Goal: Navigation & Orientation: Find specific page/section

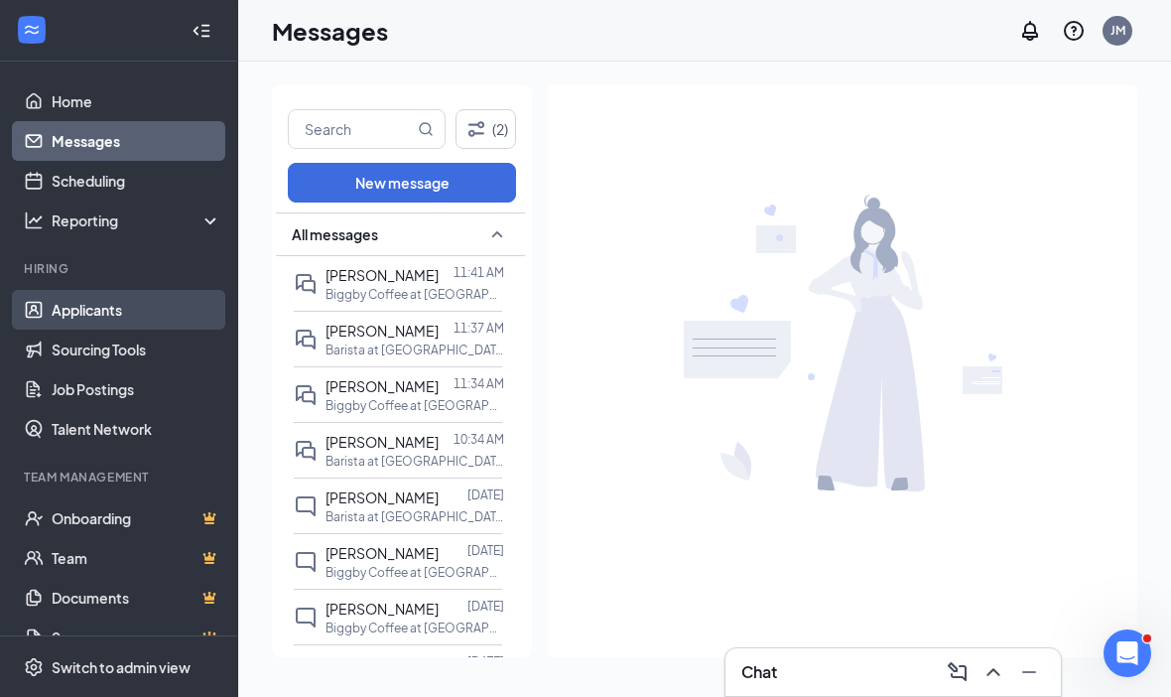
click at [117, 312] on link "Applicants" at bounding box center [137, 310] width 170 height 40
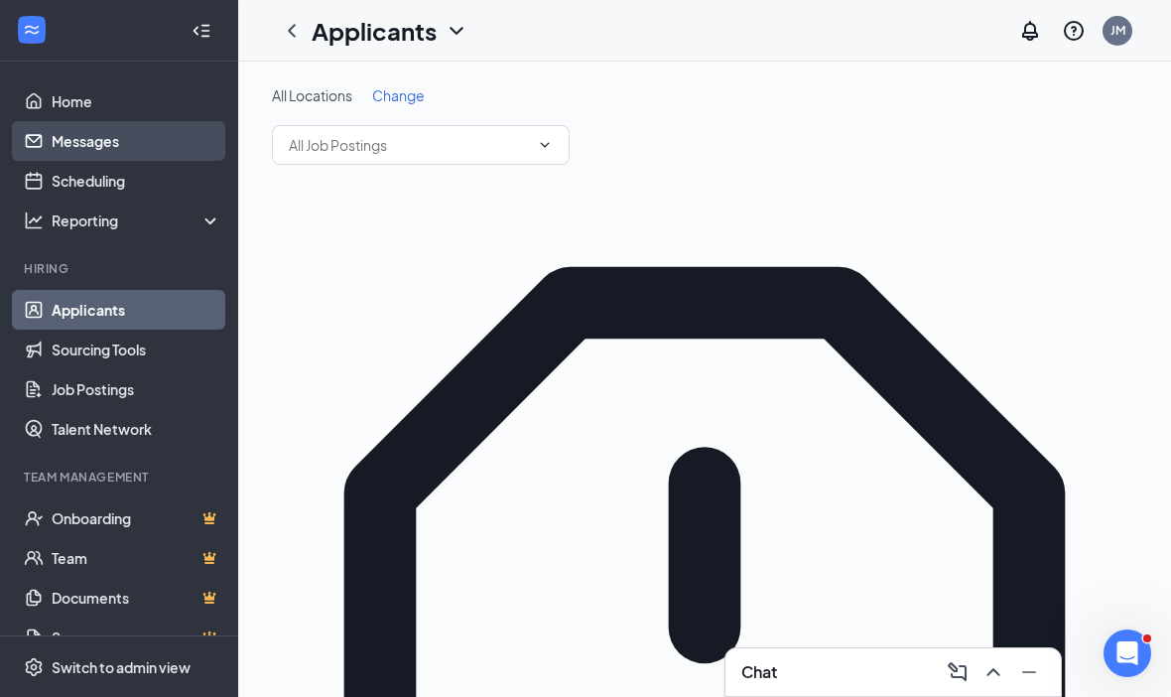
click at [99, 146] on link "Messages" at bounding box center [137, 141] width 170 height 40
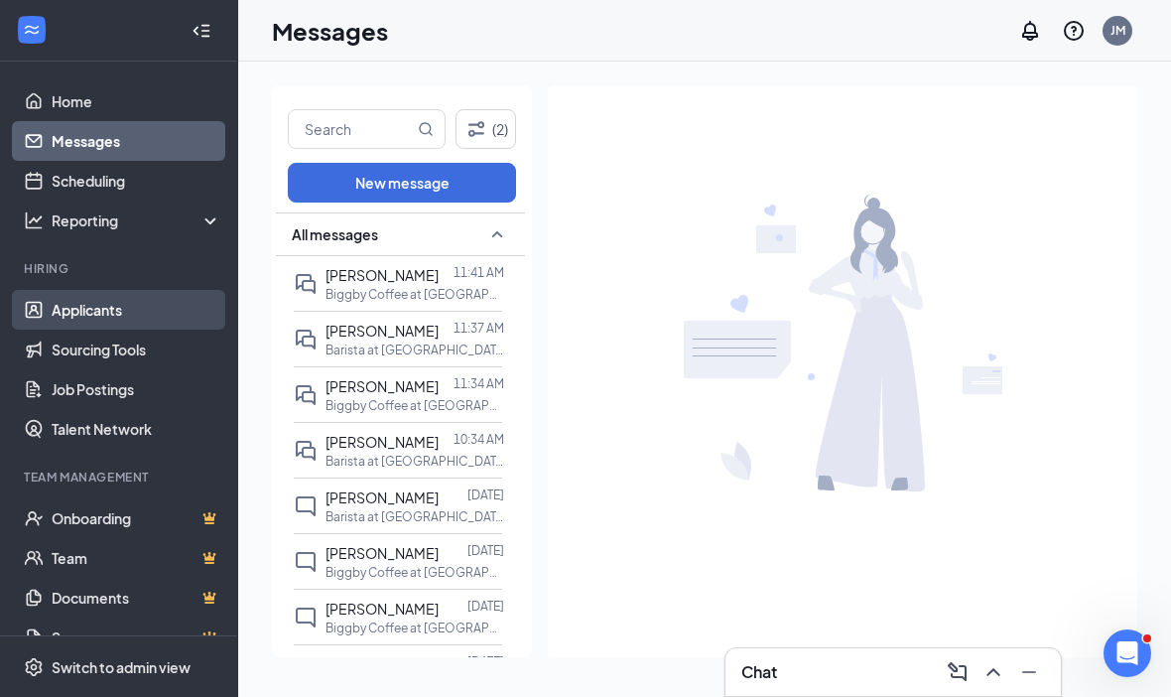
click at [90, 309] on link "Applicants" at bounding box center [137, 310] width 170 height 40
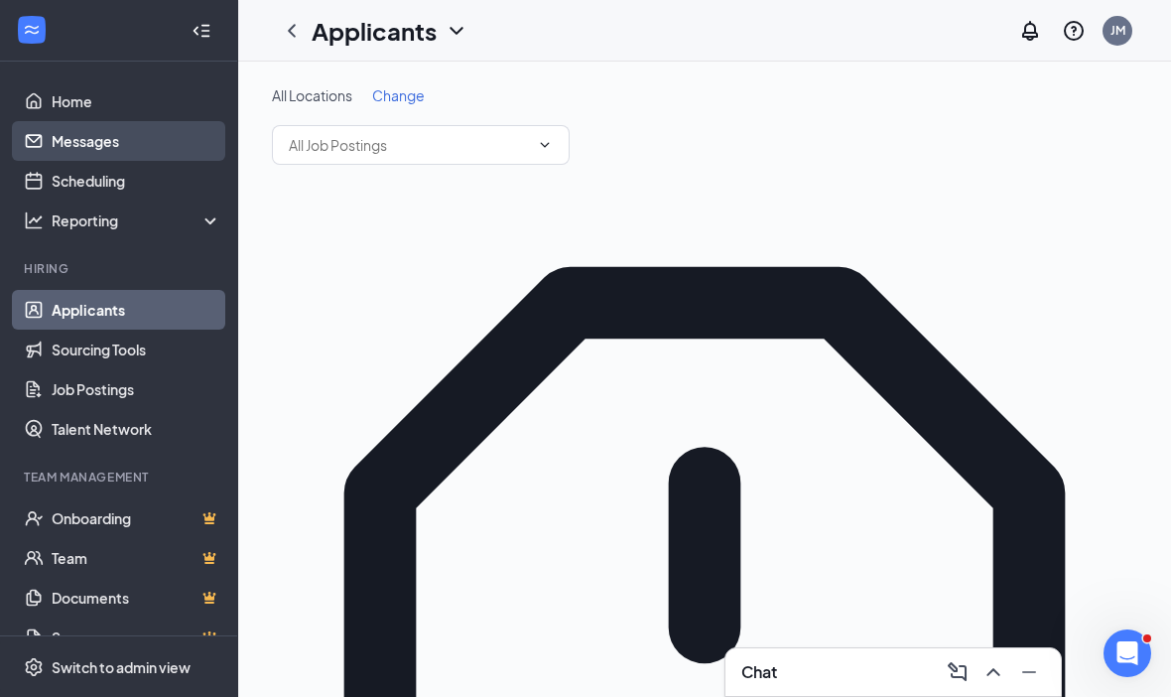
click at [85, 133] on link "Messages" at bounding box center [137, 141] width 170 height 40
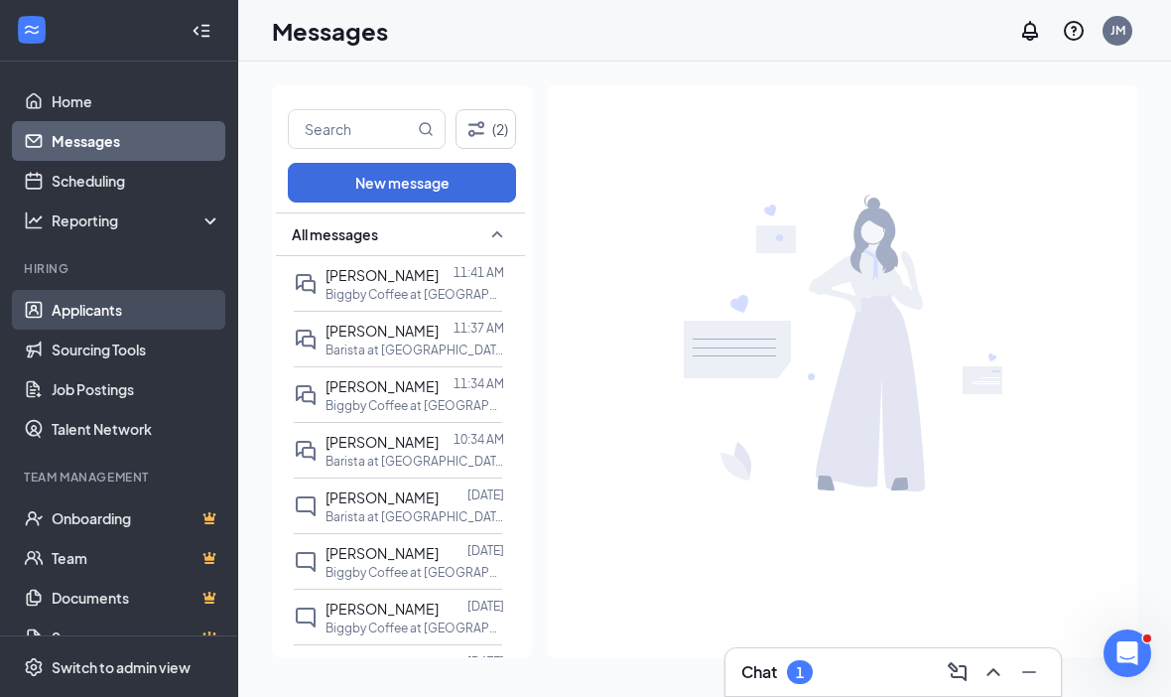
click at [88, 324] on link "Applicants" at bounding box center [137, 310] width 170 height 40
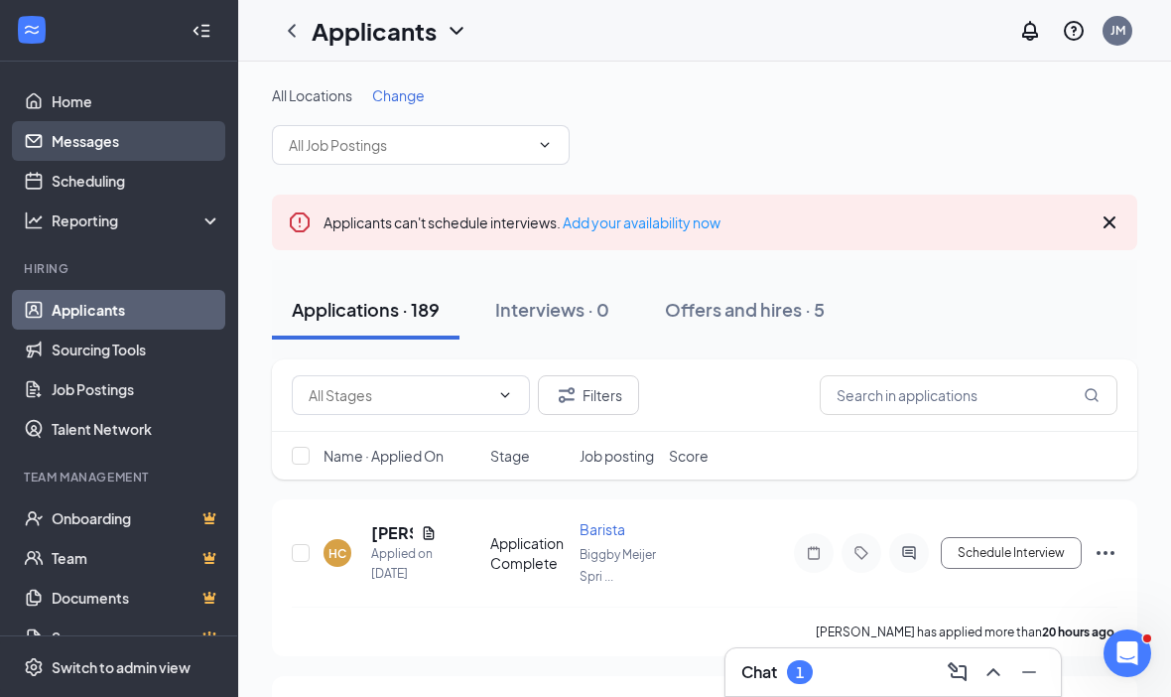
click at [90, 158] on link "Messages" at bounding box center [137, 141] width 170 height 40
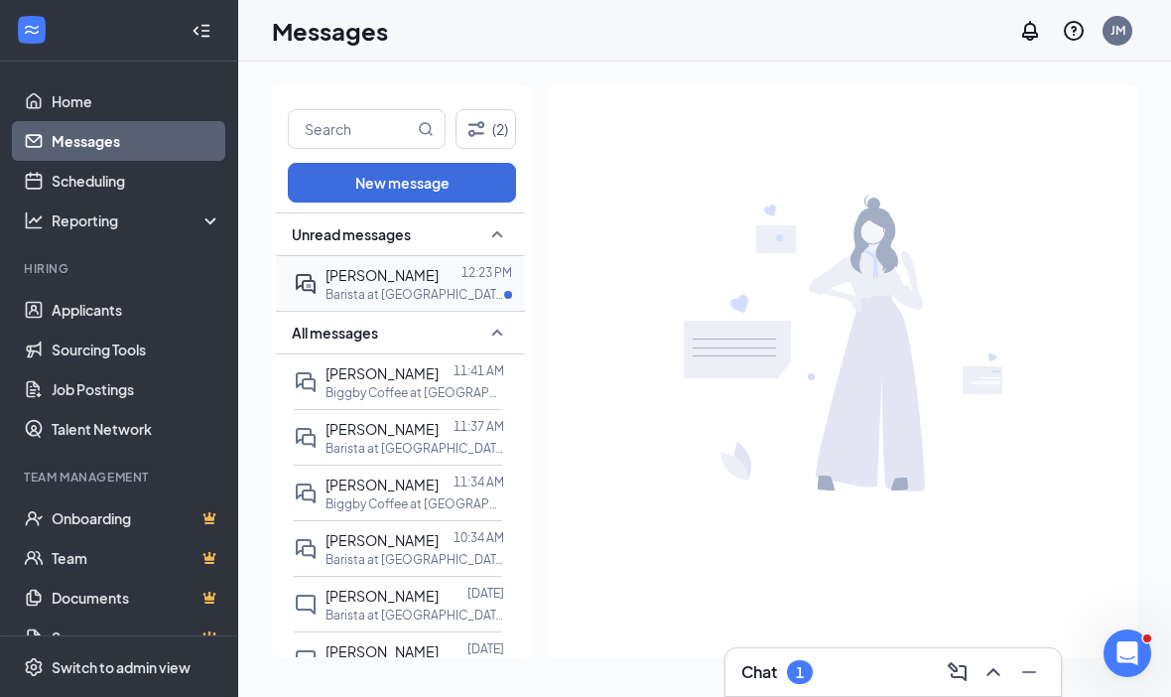
click at [378, 277] on span "[PERSON_NAME]" at bounding box center [382, 275] width 113 height 18
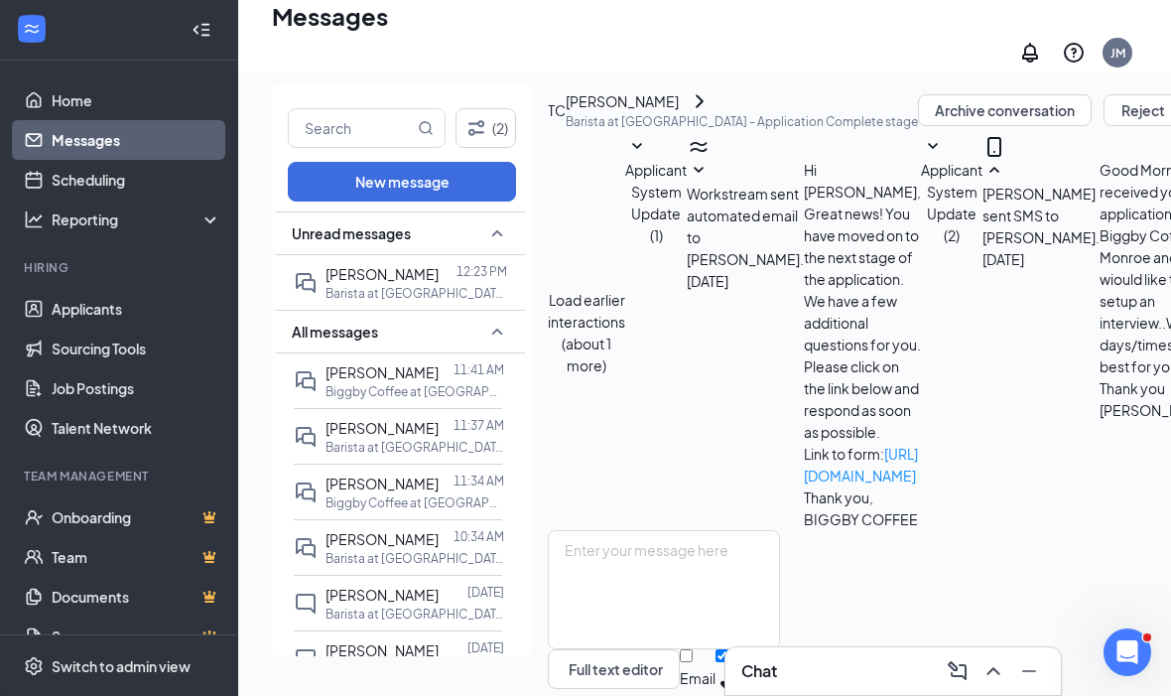
scroll to position [-22, 0]
